Goal: Use online tool/utility: Utilize a website feature to perform a specific function

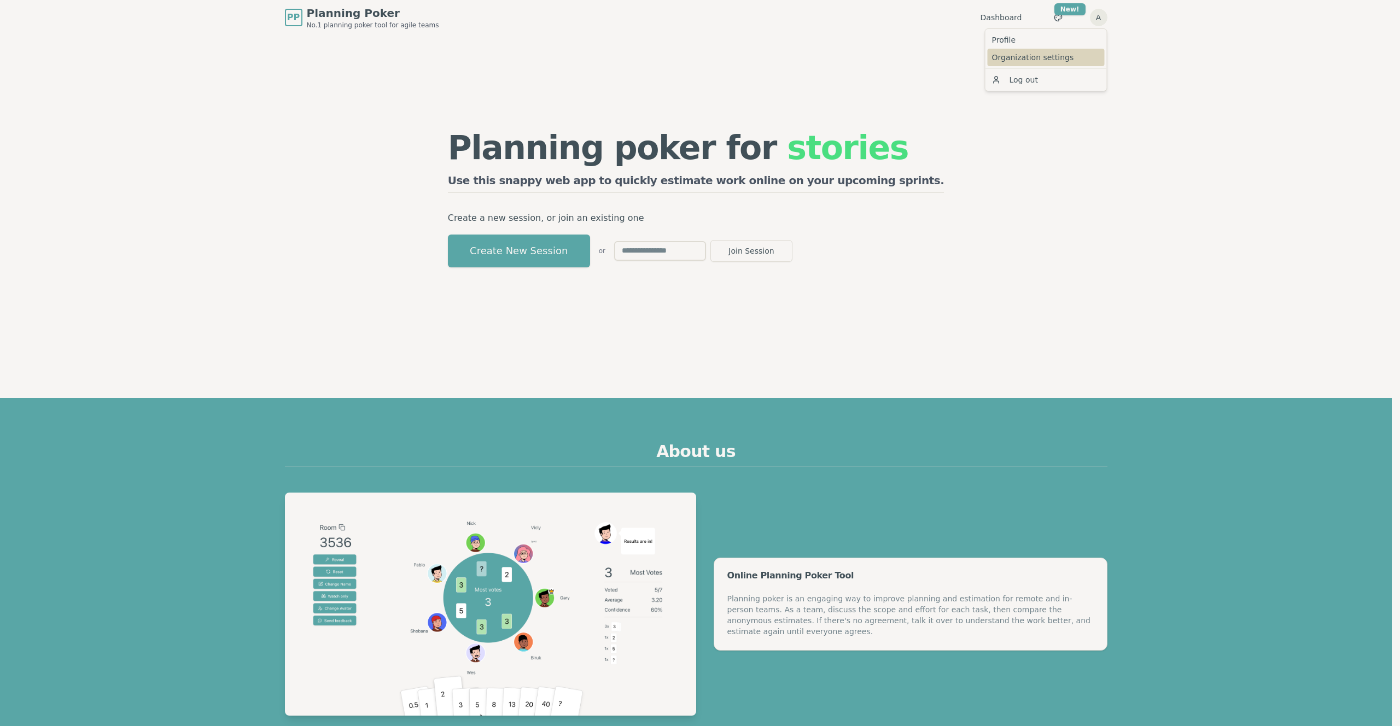
click at [1014, 55] on link "Organization settings" at bounding box center [1046, 58] width 117 height 18
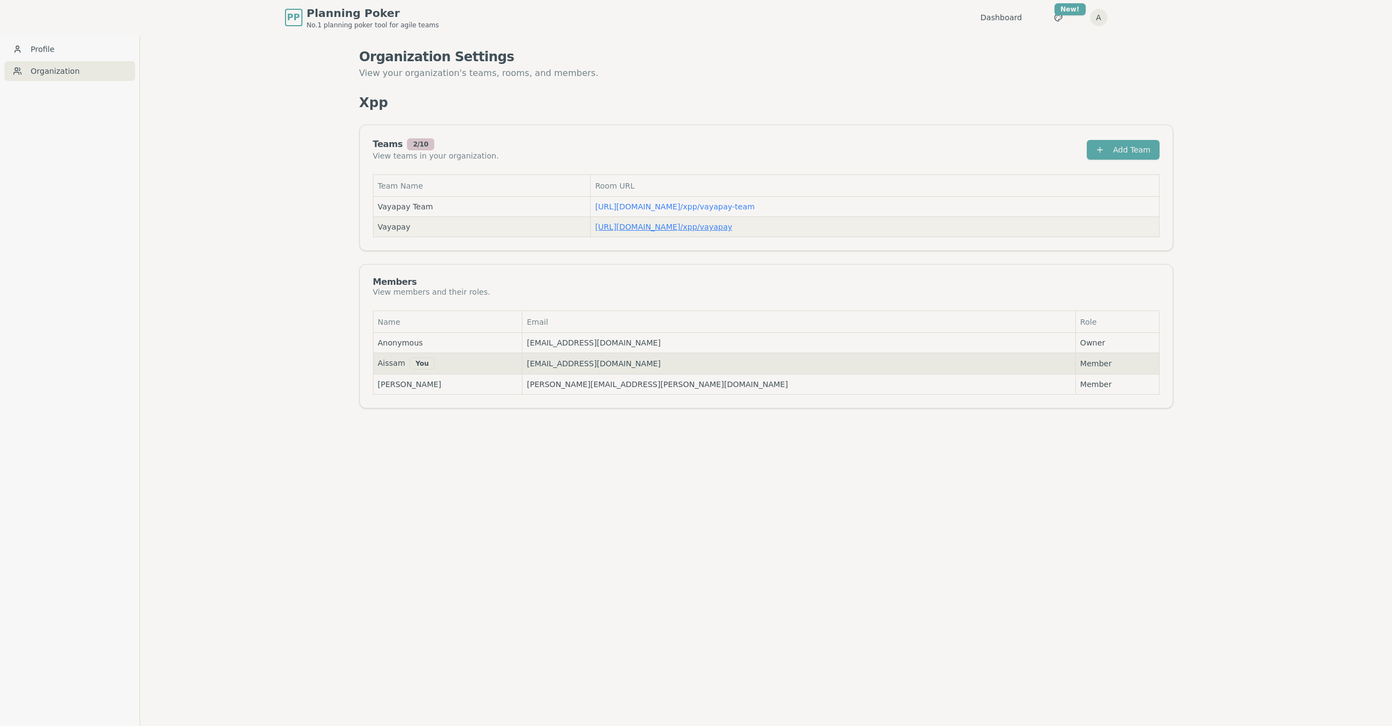
click at [644, 229] on link "[URL][DOMAIN_NAME] / xpp/vayapay" at bounding box center [663, 227] width 137 height 9
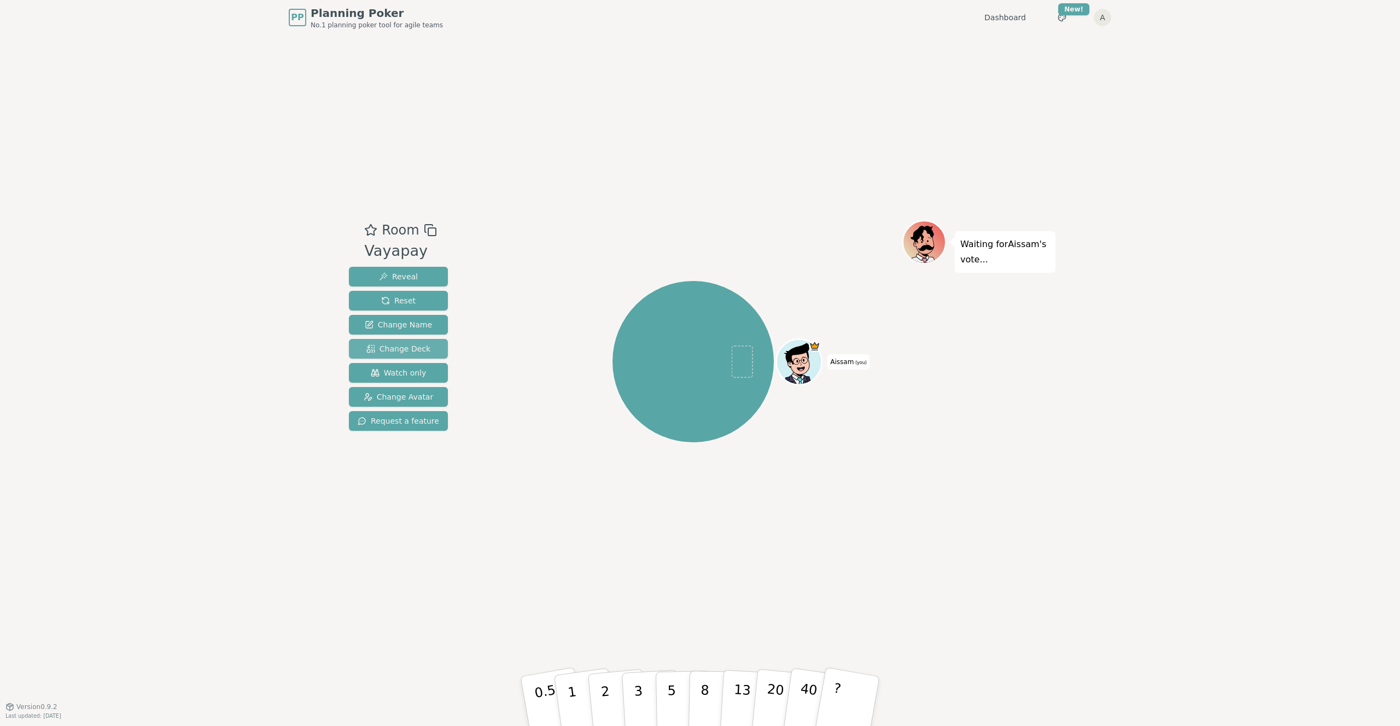
click at [401, 345] on span "Change Deck" at bounding box center [398, 349] width 64 height 11
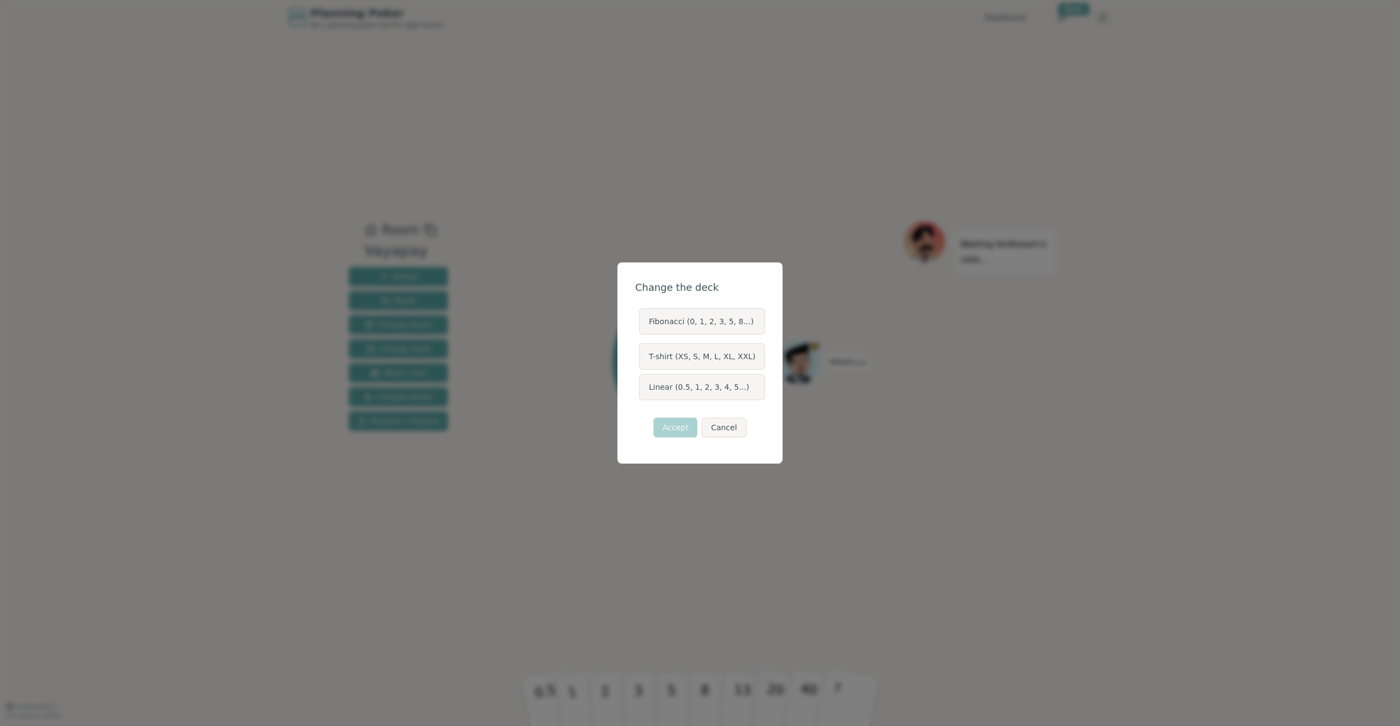
click at [701, 383] on label "Linear (0.5, 1, 2, 3, 4, 5...)" at bounding box center [701, 387] width 125 height 26
click at [643, 383] on button "Linear (0.5, 1, 2, 3, 4, 5...)" at bounding box center [639, 387] width 9 height 9
click at [686, 422] on button "Accept" at bounding box center [676, 428] width 44 height 20
